Goal: Find specific page/section: Find specific page/section

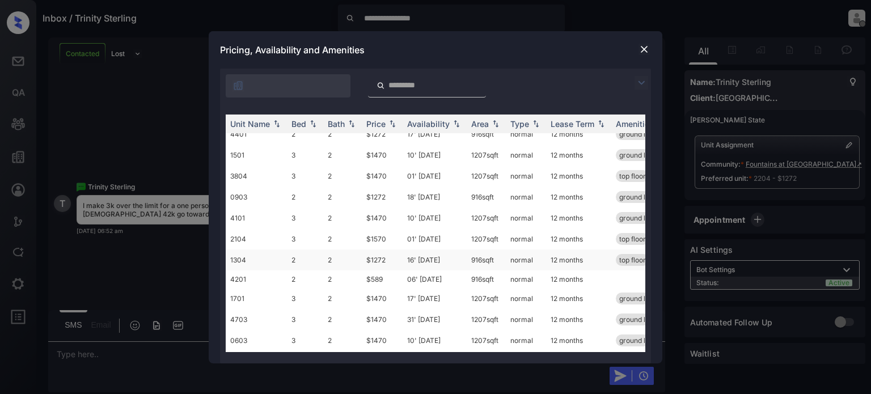
scroll to position [255, 0]
click at [647, 51] on img at bounding box center [644, 49] width 11 height 11
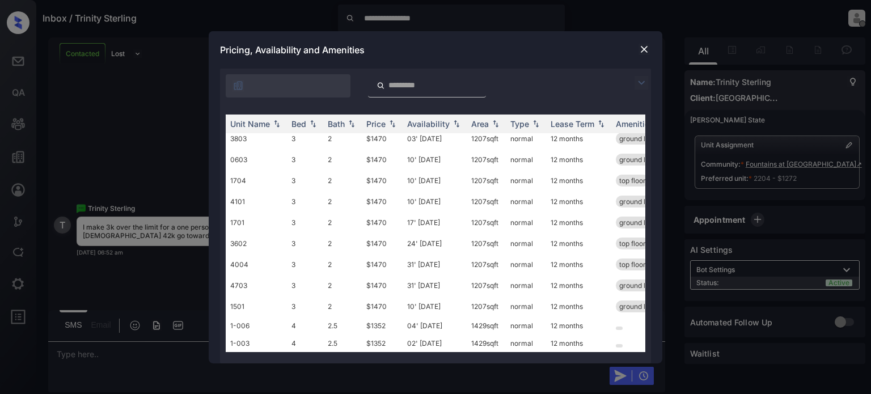
scroll to position [255, 0]
click at [643, 46] on img at bounding box center [644, 49] width 11 height 11
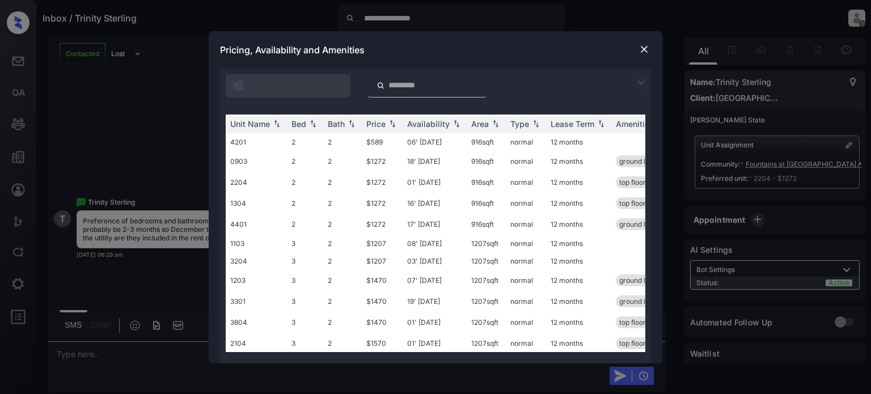
click at [646, 48] on img at bounding box center [644, 49] width 11 height 11
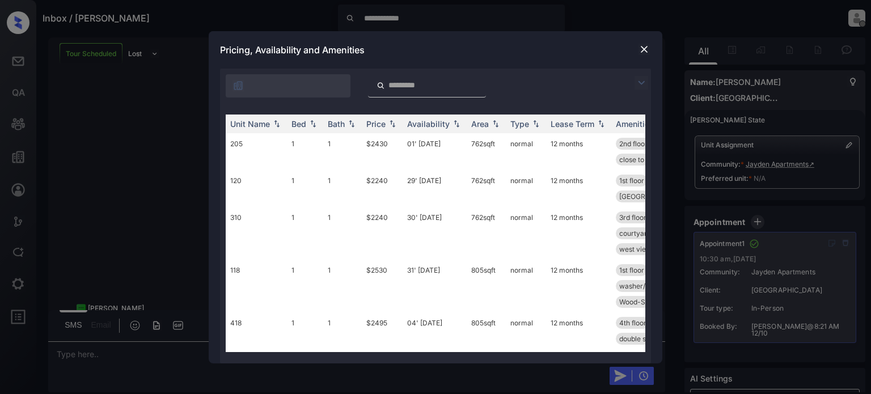
click at [648, 49] on img at bounding box center [644, 49] width 11 height 11
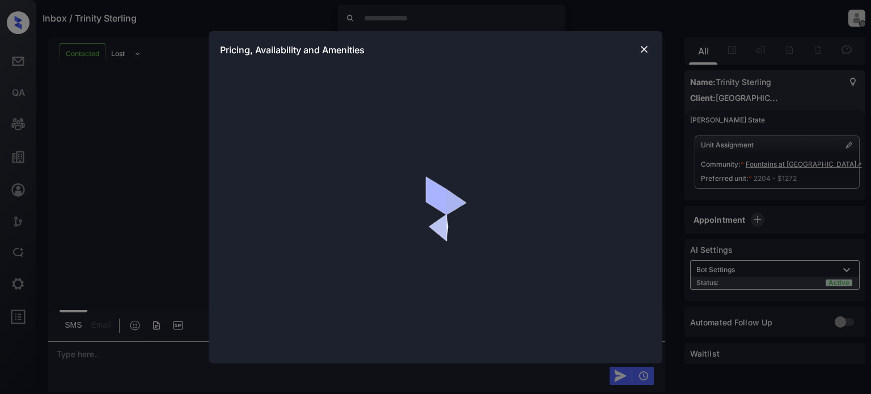
scroll to position [2099, 0]
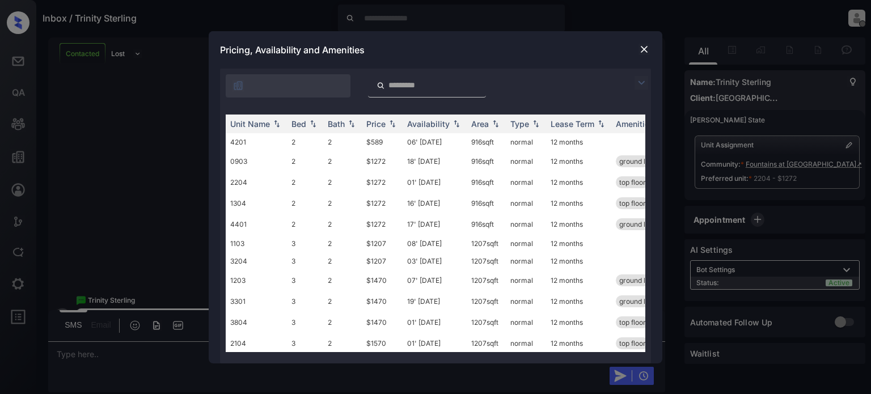
click at [643, 52] on img at bounding box center [644, 49] width 11 height 11
